Goal: Task Accomplishment & Management: Complete application form

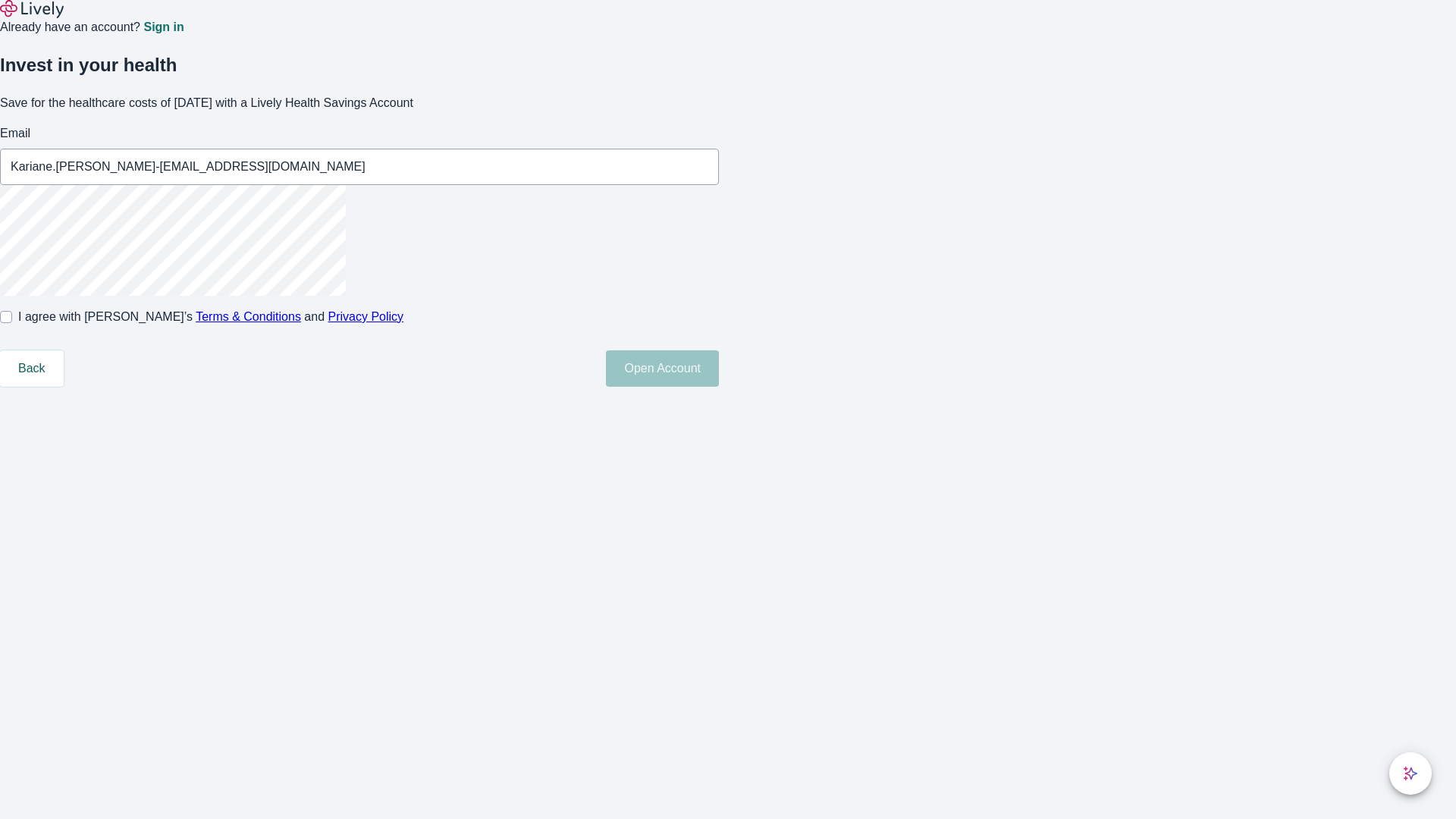
click at [12, 324] on input "I agree with Lively’s Terms & Conditions and Privacy Policy" at bounding box center [6, 317] width 12 height 12
checkbox input "true"
click at [719, 387] on button "Open Account" at bounding box center [662, 369] width 113 height 37
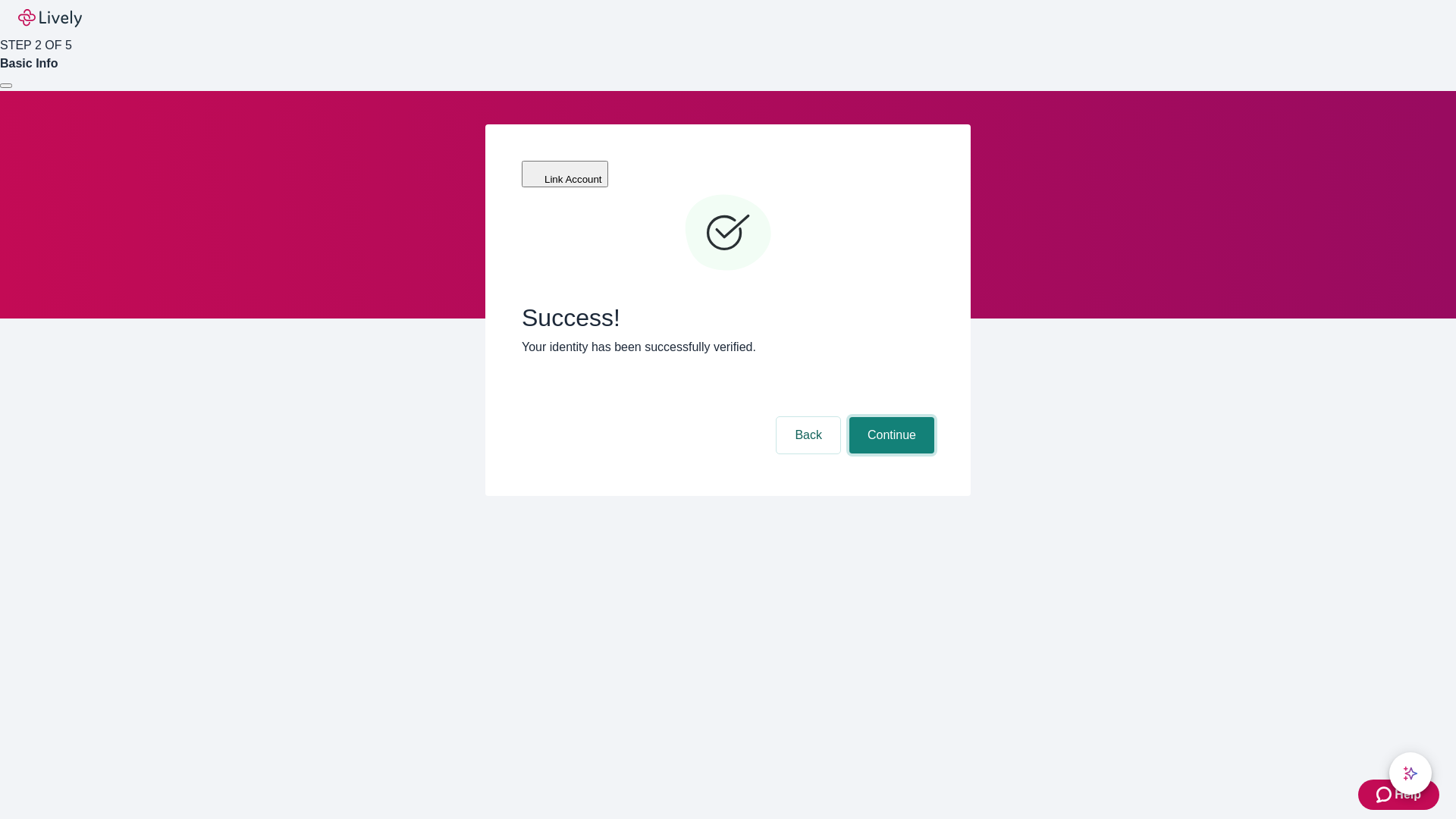
click at [889, 417] on button "Continue" at bounding box center [892, 435] width 85 height 37
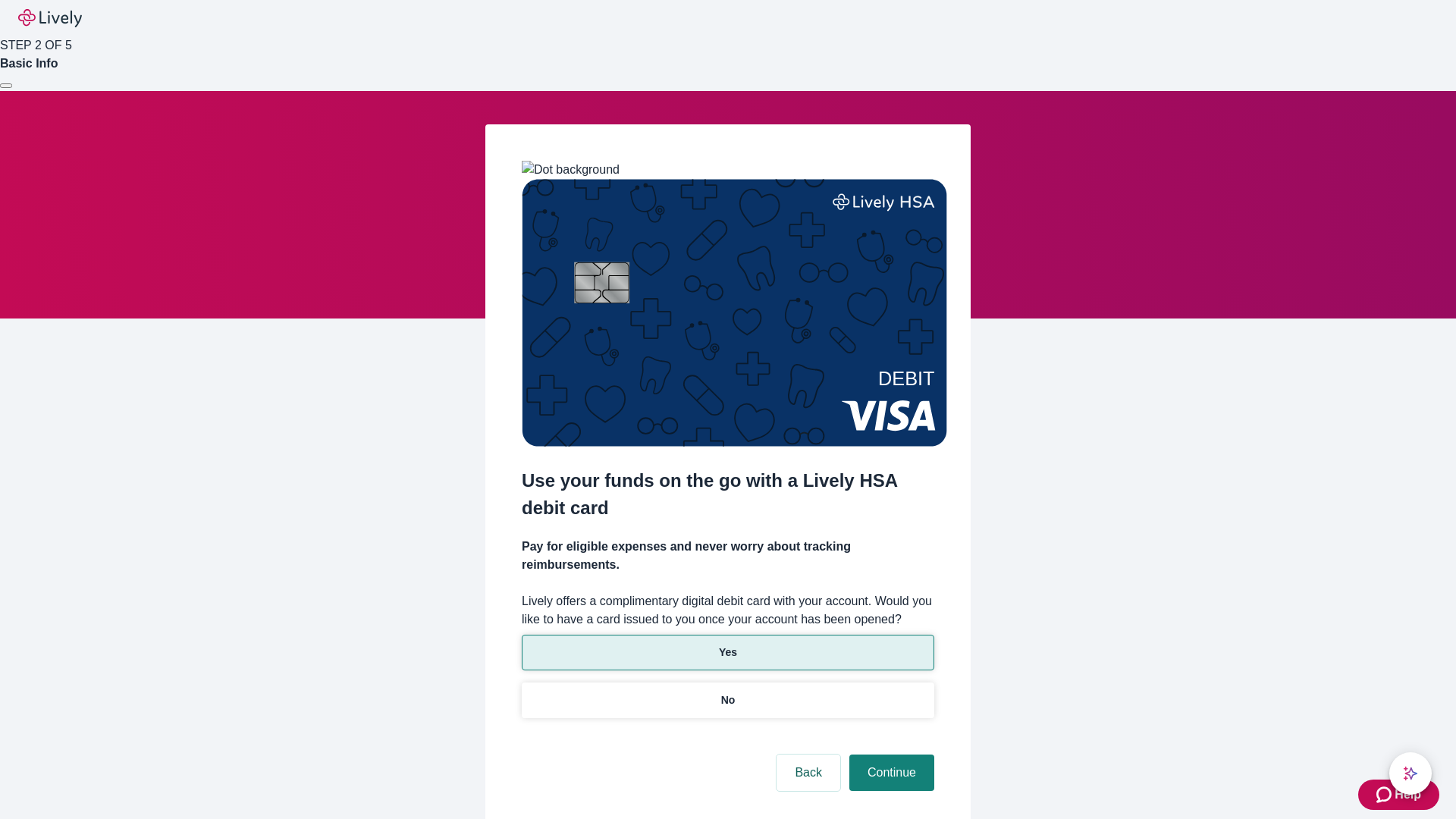
click at [728, 644] on p "Yes" at bounding box center [728, 652] width 18 height 16
click at [889, 755] on button "Continue" at bounding box center [892, 773] width 85 height 37
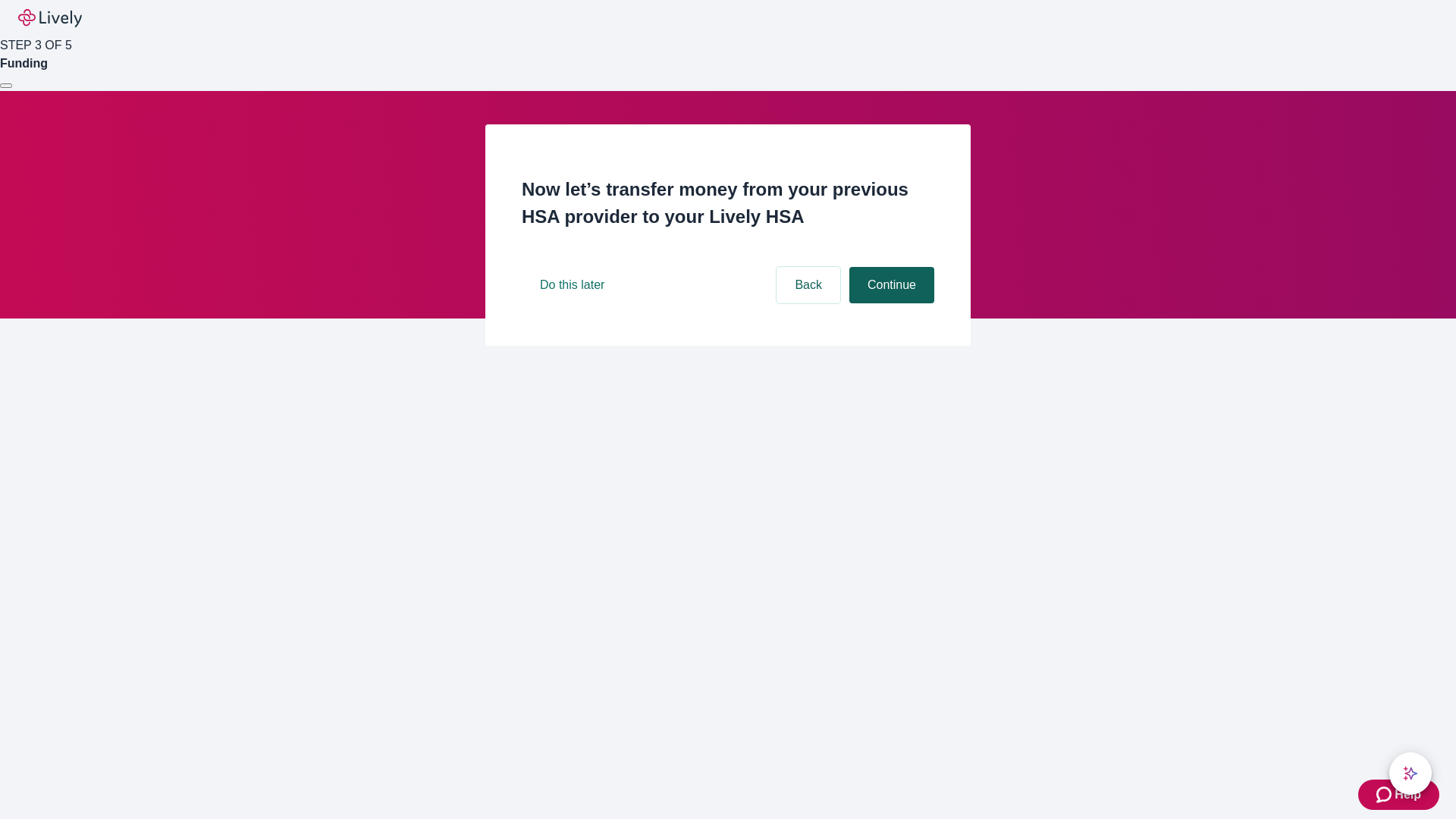
click at [889, 303] on button "Continue" at bounding box center [892, 285] width 85 height 37
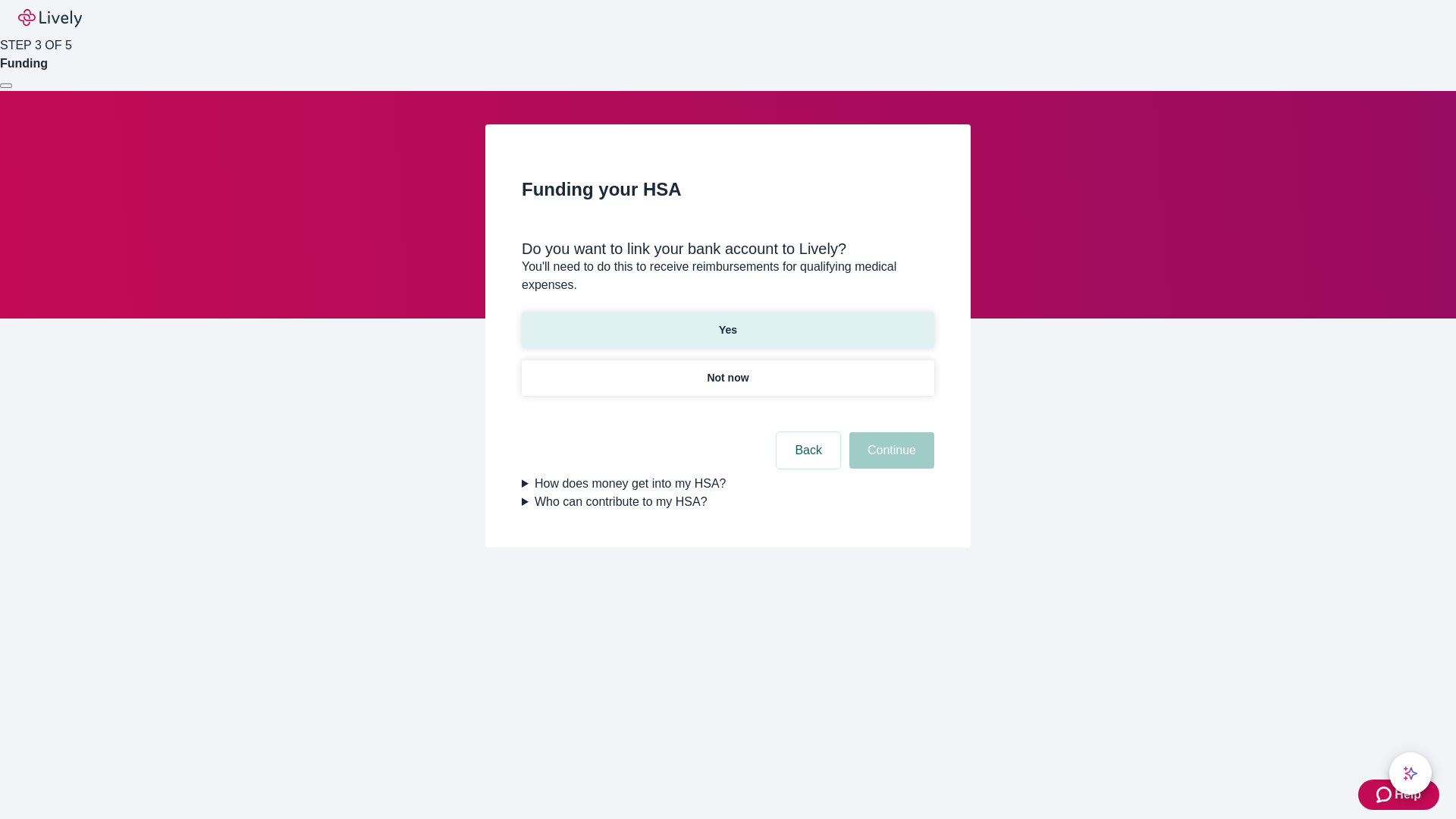
click at [728, 323] on p "Yes" at bounding box center [728, 330] width 18 height 16
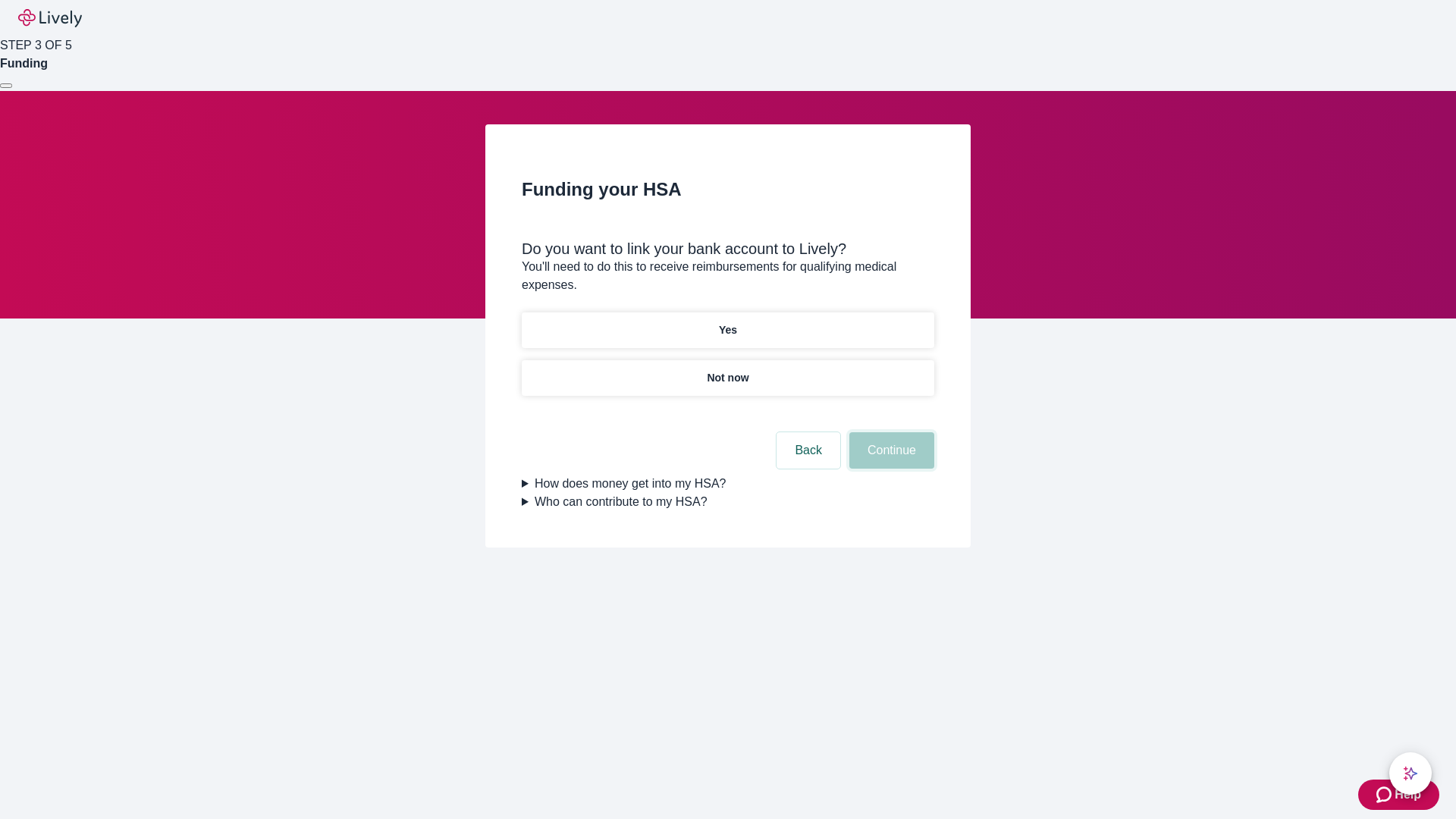
click at [889, 432] on button "Continue" at bounding box center [892, 450] width 85 height 37
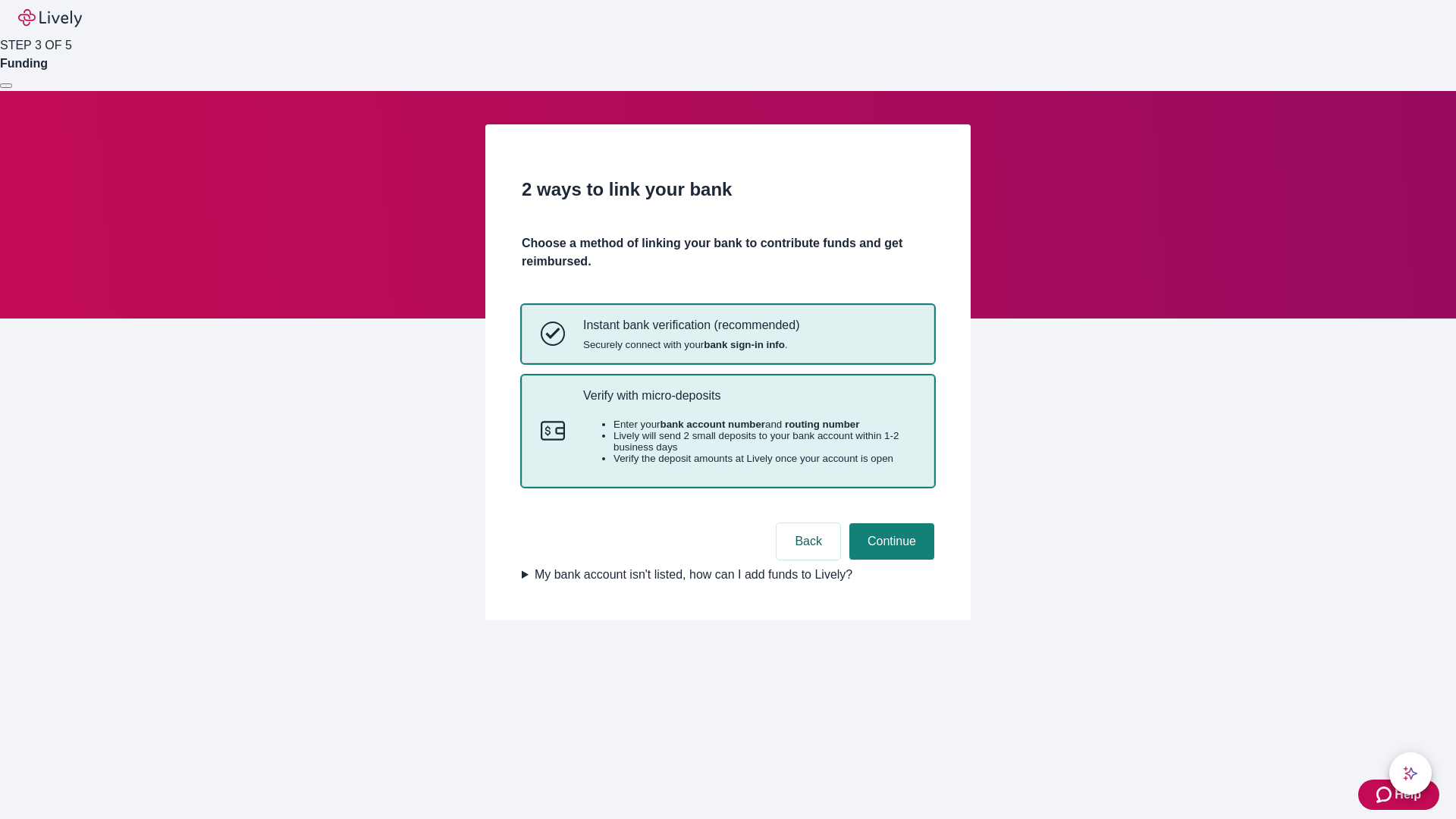
click at [748, 403] on p "Verify with micro-deposits" at bounding box center [749, 395] width 332 height 14
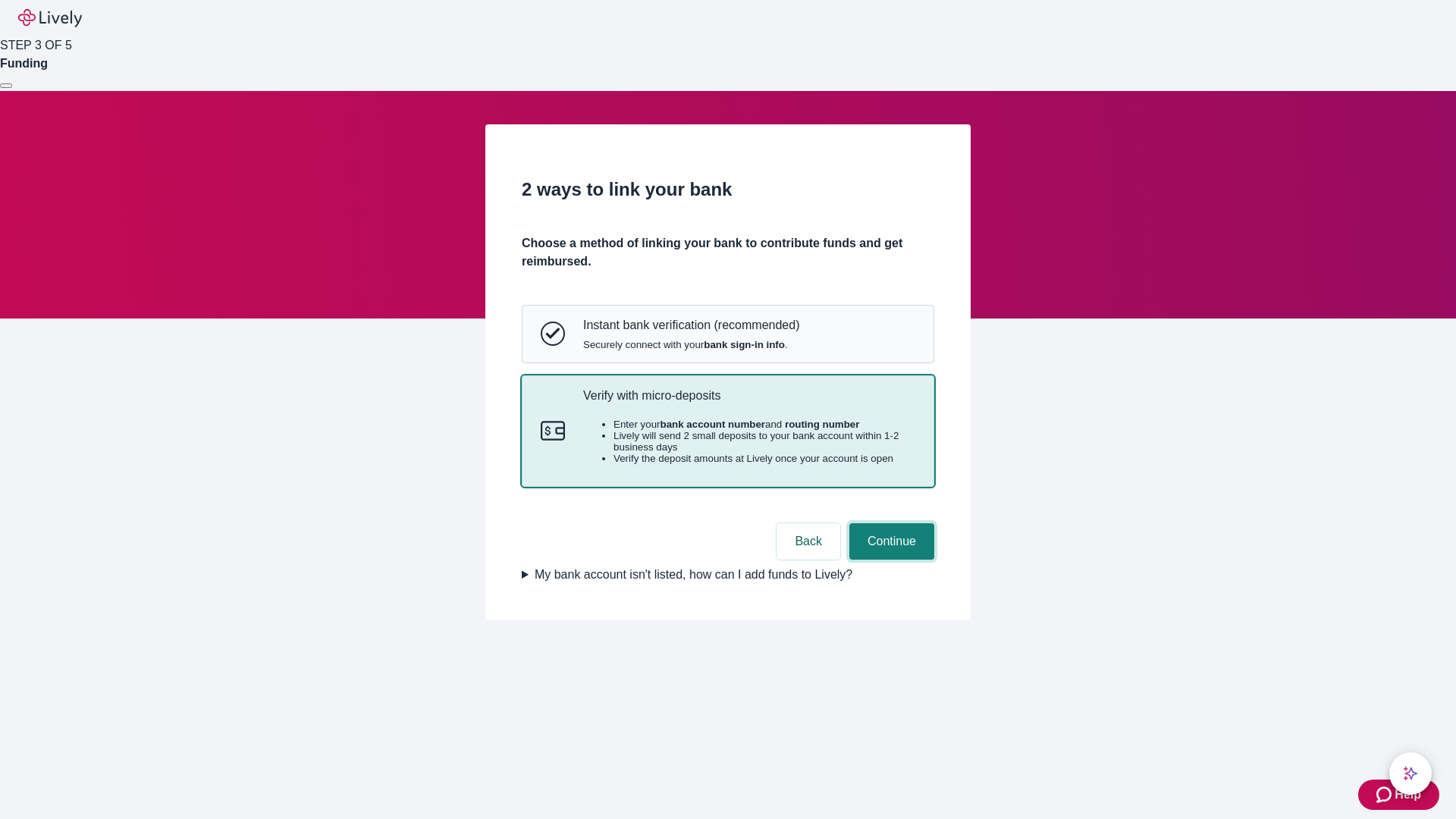
click at [889, 560] on button "Continue" at bounding box center [892, 541] width 85 height 37
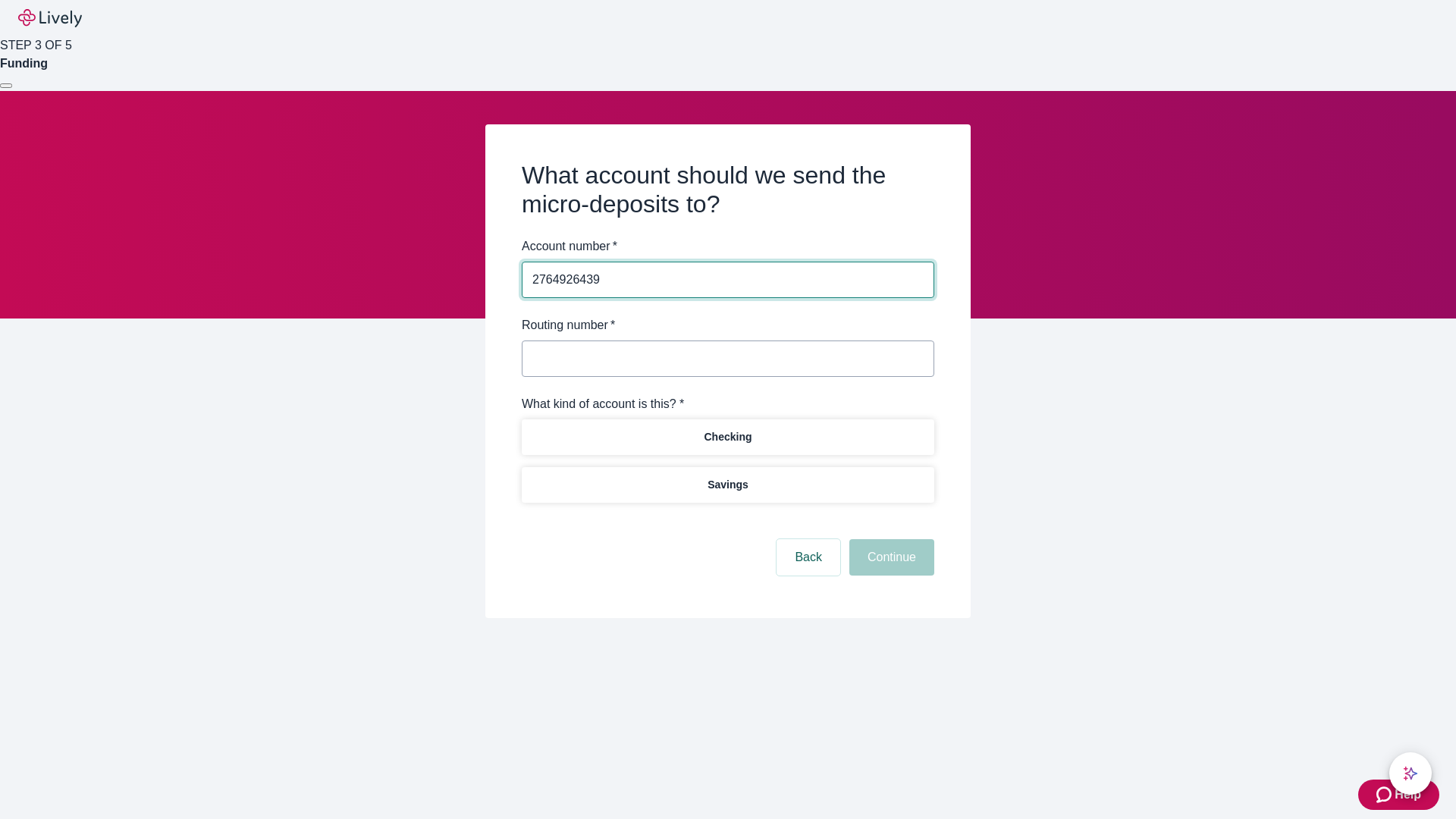
type input "2764926439"
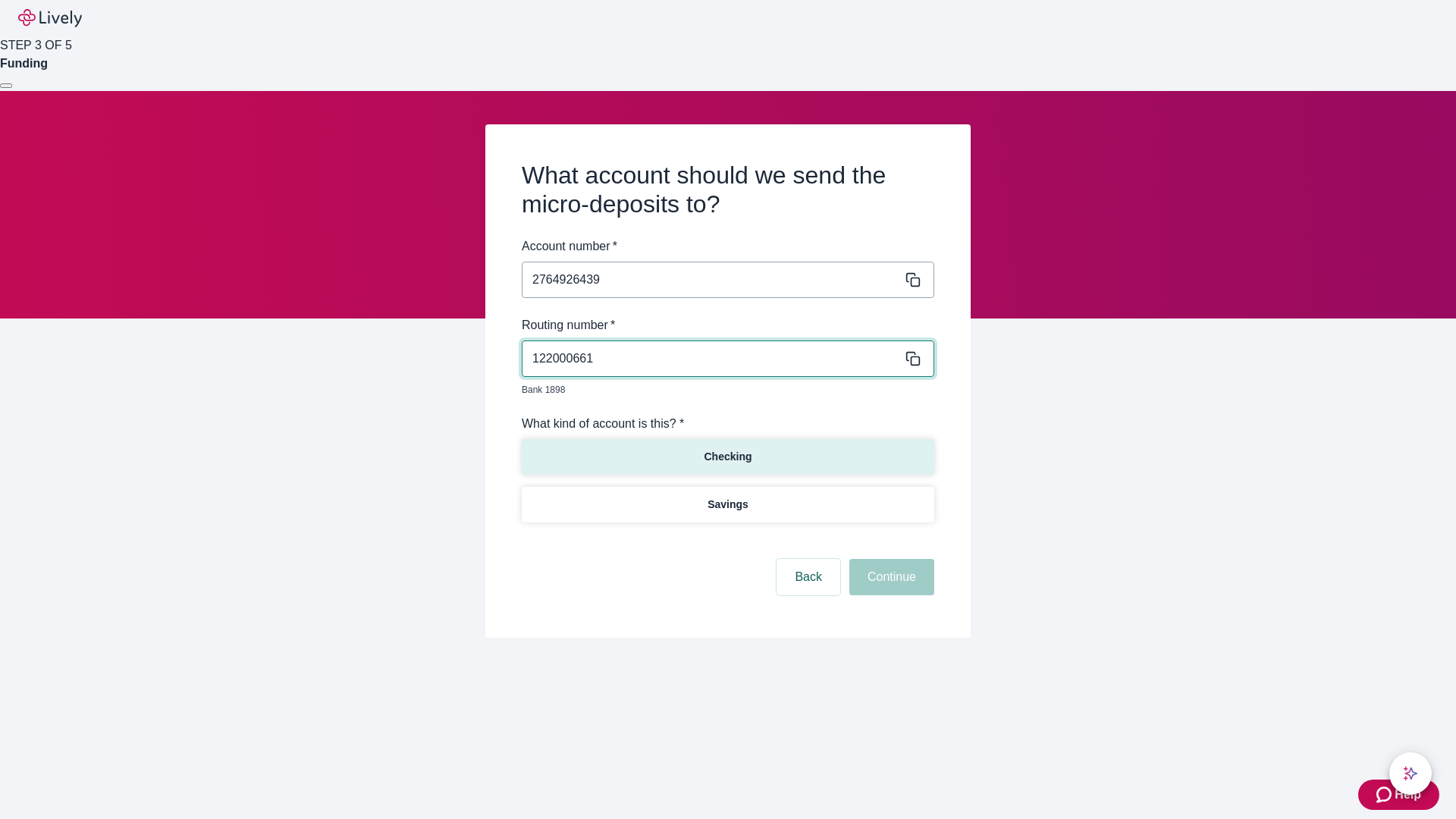
type input "122000661"
click at [728, 449] on p "Checking" at bounding box center [728, 456] width 48 height 16
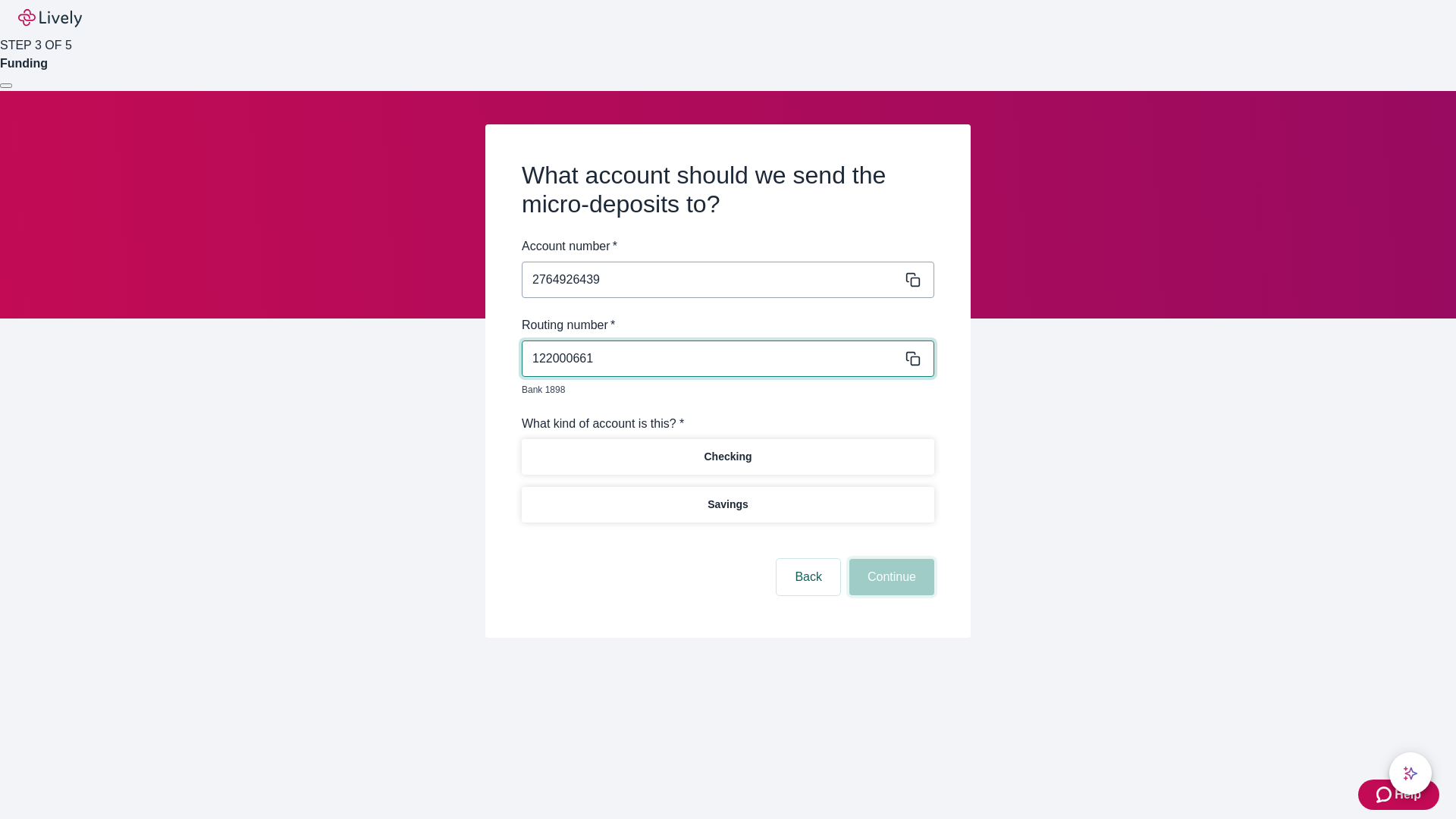
click at [889, 560] on button "Continue" at bounding box center [892, 577] width 85 height 37
